Goal: Contribute content

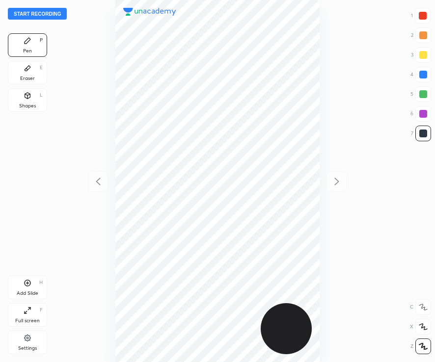
scroll to position [362, 277]
click at [422, 14] on div at bounding box center [423, 16] width 8 height 8
click at [35, 13] on button "Start recording" at bounding box center [37, 14] width 59 height 12
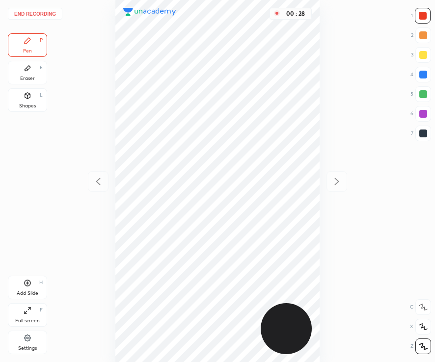
click at [422, 138] on div at bounding box center [423, 134] width 16 height 16
click at [422, 17] on div at bounding box center [423, 16] width 8 height 8
click at [423, 138] on div at bounding box center [423, 134] width 16 height 16
click at [30, 291] on div "Add Slide" at bounding box center [28, 293] width 22 height 5
click at [422, 13] on div at bounding box center [423, 16] width 8 height 8
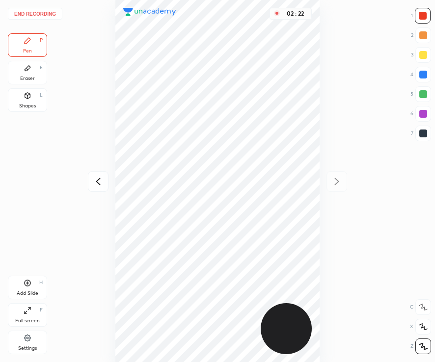
click at [38, 15] on button "End recording" at bounding box center [35, 14] width 54 height 12
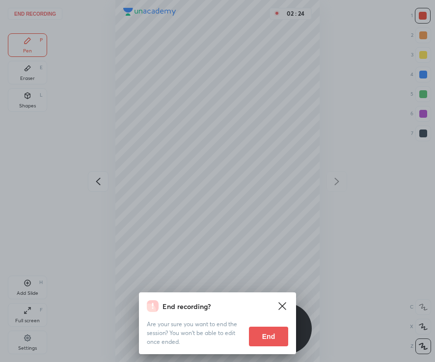
click at [269, 337] on button "End" at bounding box center [268, 337] width 39 height 20
